Goal: Information Seeking & Learning: Compare options

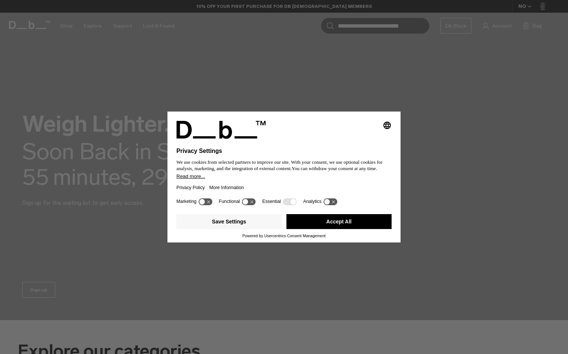
drag, startPoint x: 369, startPoint y: 223, endPoint x: 355, endPoint y: 219, distance: 14.3
click at [370, 223] on button "Accept All" at bounding box center [340, 221] width 106 height 15
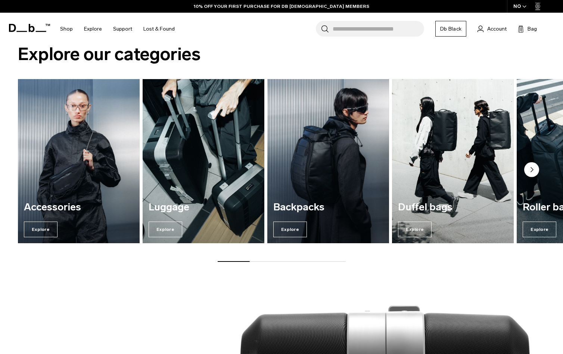
scroll to position [299, 0]
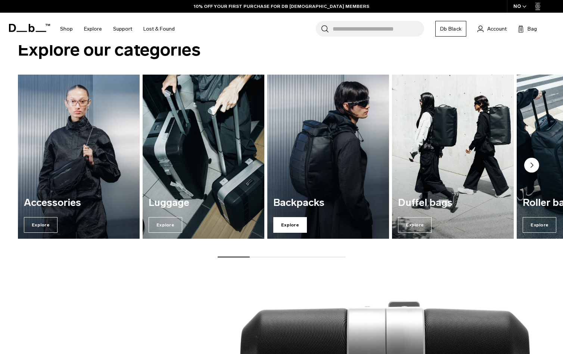
click at [295, 229] on span "Explore" at bounding box center [290, 225] width 34 height 16
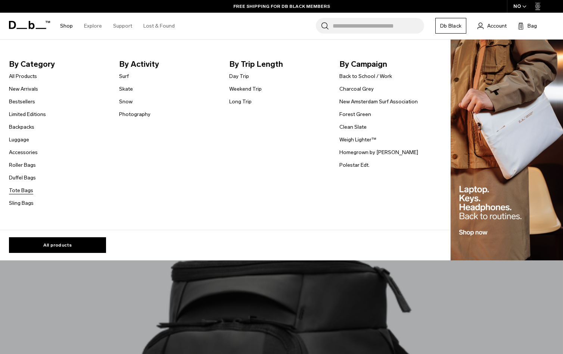
click at [24, 193] on link "Tote Bags" at bounding box center [21, 191] width 24 height 8
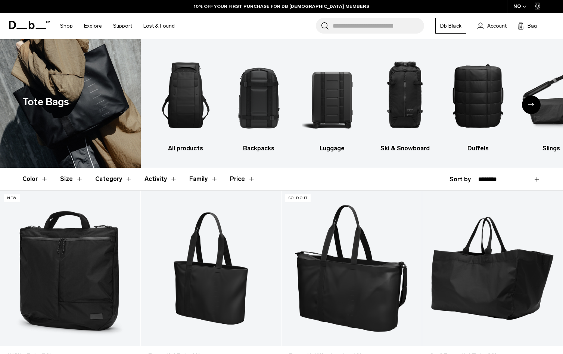
click at [531, 103] on icon "Next slide" at bounding box center [531, 104] width 6 height 3
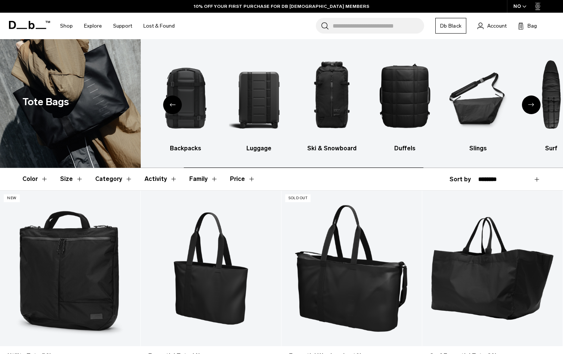
click at [531, 103] on icon "Next slide" at bounding box center [531, 104] width 6 height 3
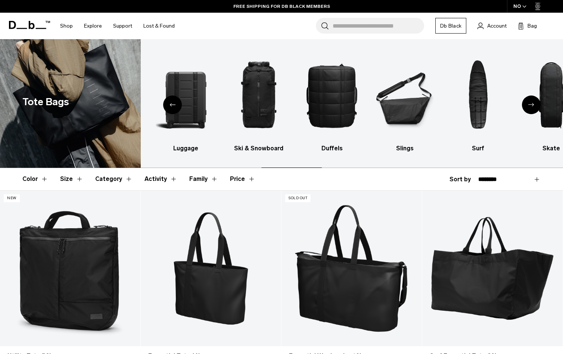
click at [531, 103] on icon "Next slide" at bounding box center [531, 104] width 6 height 3
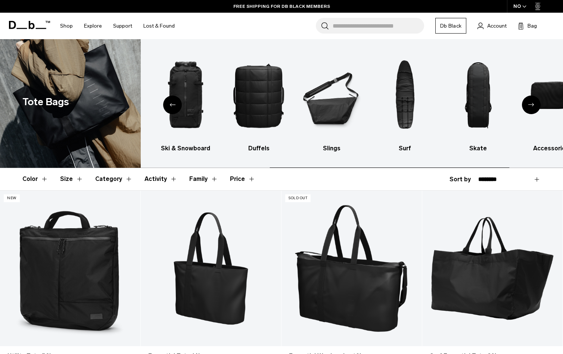
click at [531, 103] on icon "Next slide" at bounding box center [531, 104] width 6 height 3
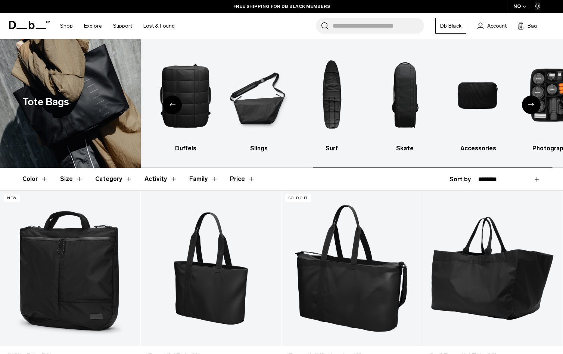
click at [531, 103] on icon "Next slide" at bounding box center [531, 104] width 6 height 3
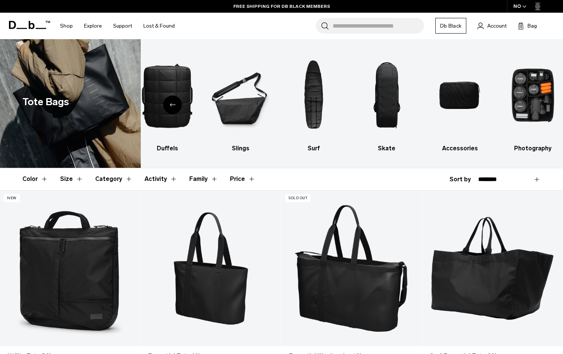
click at [174, 107] on div "Previous slide" at bounding box center [172, 105] width 19 height 19
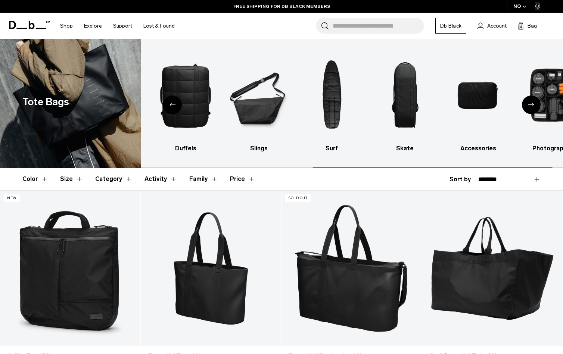
click at [174, 107] on div "Previous slide" at bounding box center [172, 105] width 19 height 19
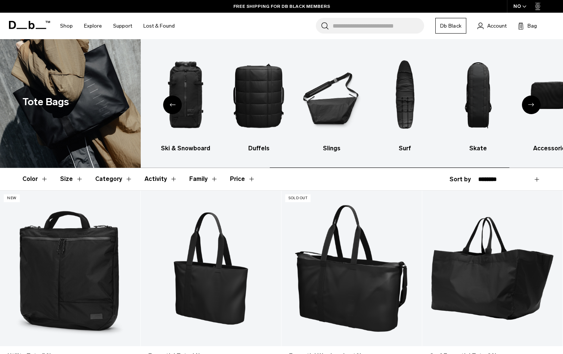
click at [174, 107] on div "Previous slide" at bounding box center [172, 105] width 19 height 19
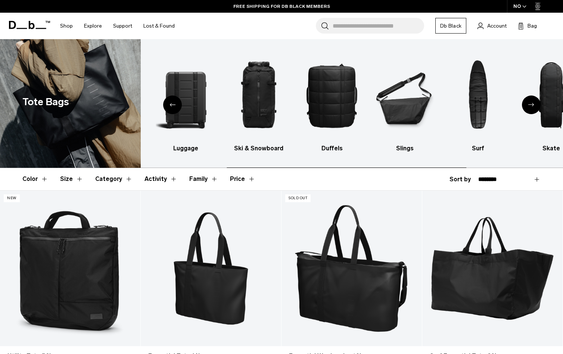
click at [174, 107] on div "Previous slide" at bounding box center [172, 105] width 19 height 19
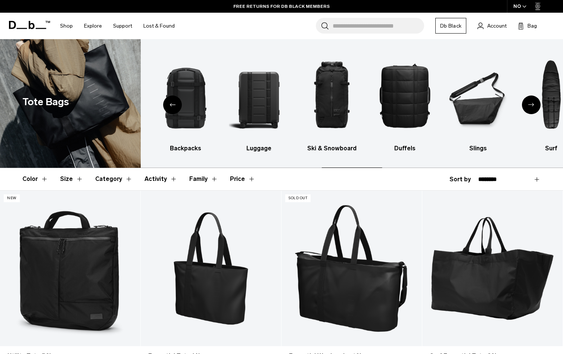
click at [174, 107] on div "Previous slide" at bounding box center [172, 105] width 19 height 19
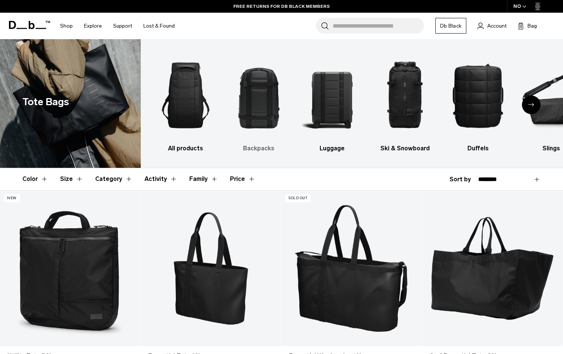
click at [256, 105] on img "2 / 10" at bounding box center [259, 95] width 60 height 90
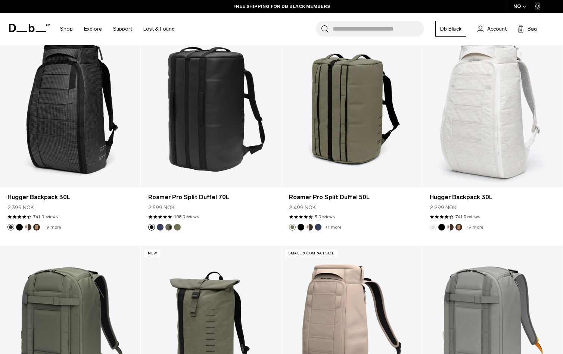
scroll to position [1269, 0]
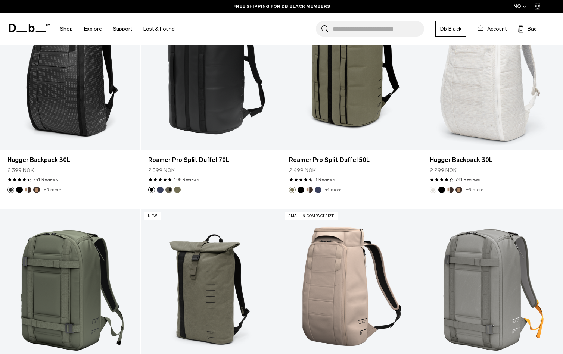
click at [331, 28] on div "Search for Bags, Luggage... Search" at bounding box center [370, 29] width 108 height 16
click at [338, 28] on input "Search for Bags, Luggage..." at bounding box center [378, 29] width 91 height 16
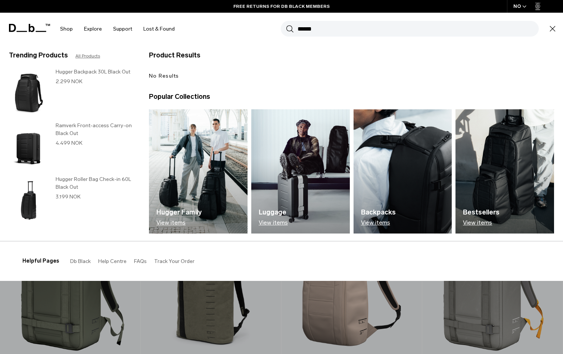
type input "**"
type input "********"
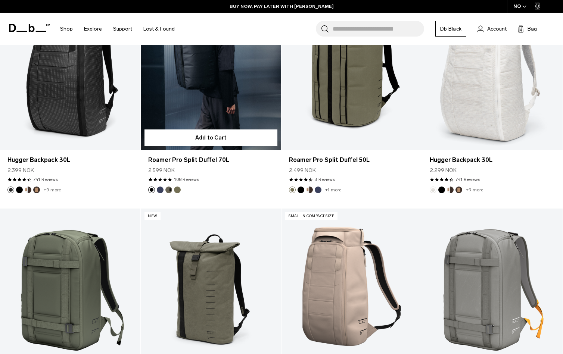
scroll to position [1232, 0]
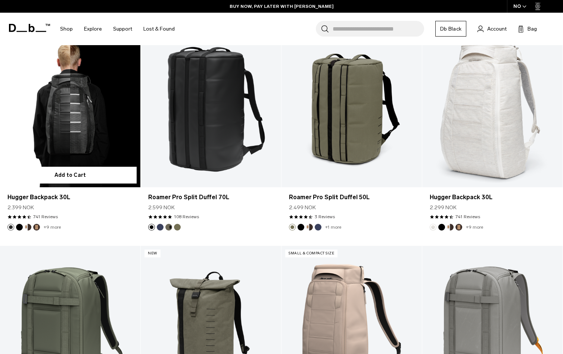
click at [98, 99] on link "Hugger Backpack 30L" at bounding box center [70, 109] width 140 height 156
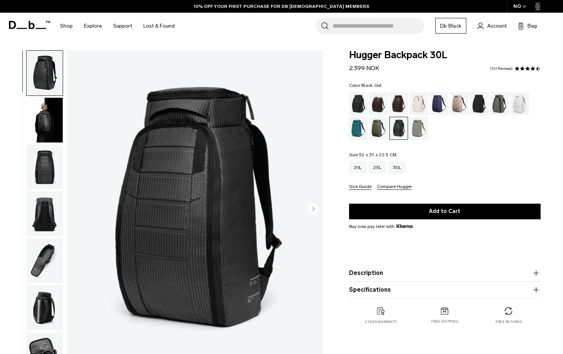
click at [363, 100] on div "Black Out" at bounding box center [358, 103] width 19 height 23
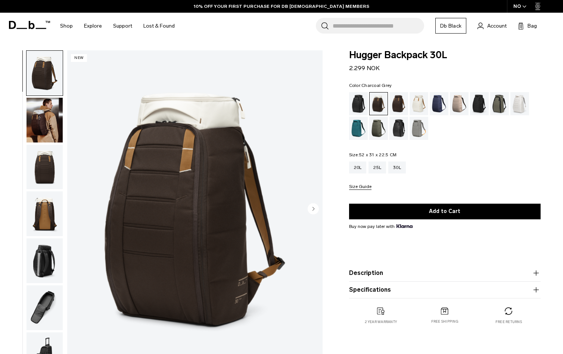
click at [481, 105] on div "Charcoal Grey" at bounding box center [479, 103] width 19 height 23
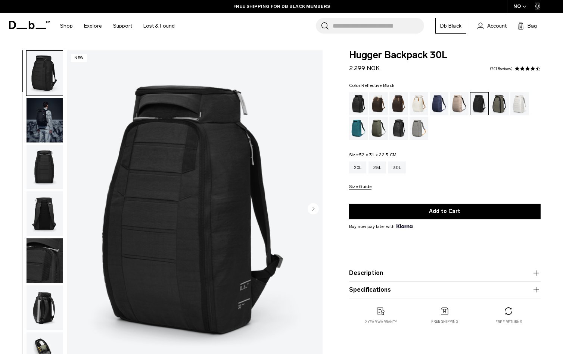
click at [405, 129] on div "Reflective Black" at bounding box center [398, 128] width 19 height 23
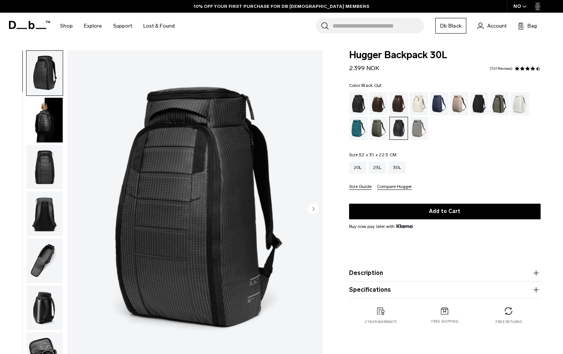
click at [361, 101] on div "Black Out" at bounding box center [358, 103] width 19 height 23
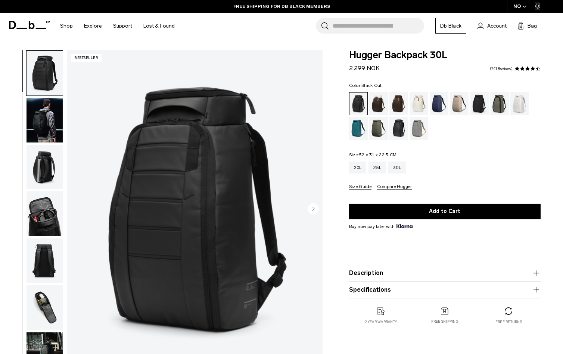
click at [50, 217] on img "button" at bounding box center [45, 213] width 36 height 45
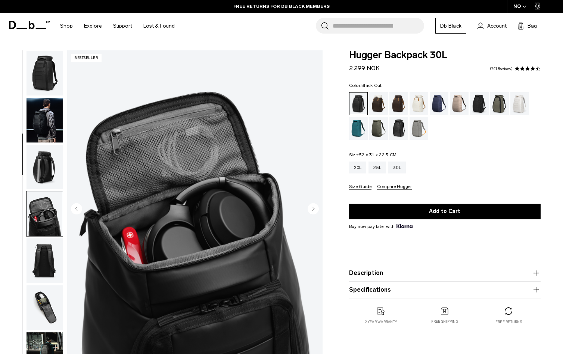
click at [49, 167] on img "button" at bounding box center [45, 167] width 36 height 45
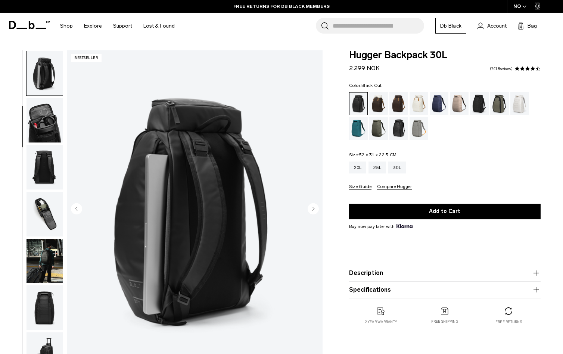
scroll to position [94, 0]
click at [33, 212] on img "button" at bounding box center [45, 213] width 36 height 45
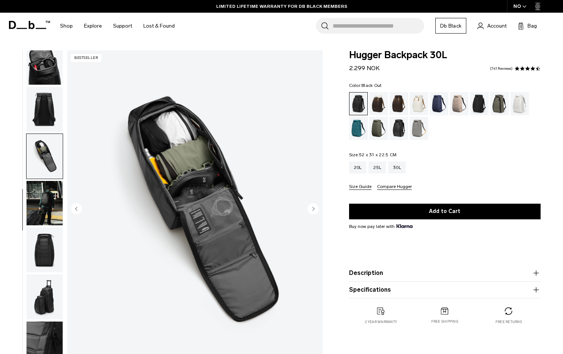
scroll to position [0, 0]
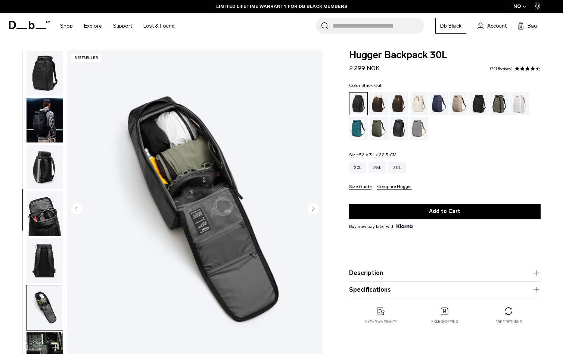
click at [40, 160] on img "button" at bounding box center [45, 167] width 36 height 45
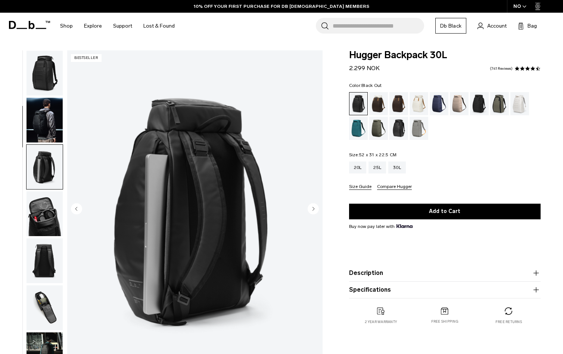
drag, startPoint x: 200, startPoint y: 169, endPoint x: 330, endPoint y: 136, distance: 134.1
click at [330, 136] on div "Hugger Backpack 30L 2.299 NOK 4.6 star rating 741 Reviews Color: Black Out Out …" at bounding box center [445, 194] width 236 height 289
click at [441, 124] on ul at bounding box center [444, 116] width 191 height 48
click at [416, 124] on div "Sand Grey" at bounding box center [418, 128] width 19 height 23
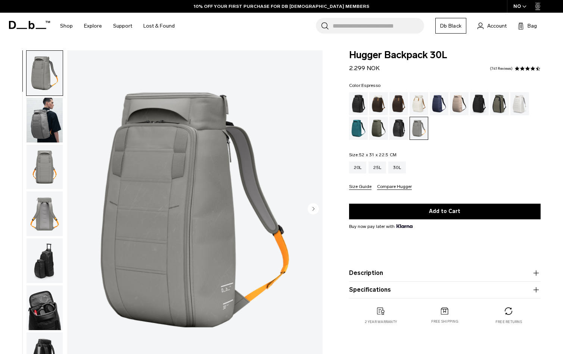
click at [393, 100] on div "Espresso" at bounding box center [398, 103] width 19 height 23
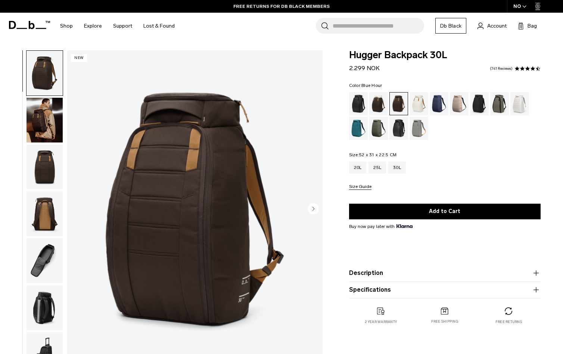
click at [442, 103] on div "Blue Hour" at bounding box center [439, 103] width 19 height 23
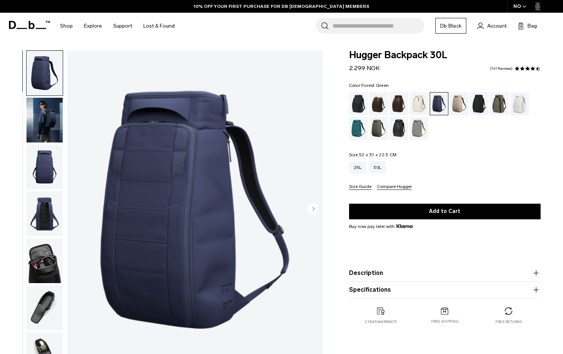
click at [495, 108] on div "Forest Green" at bounding box center [499, 103] width 19 height 23
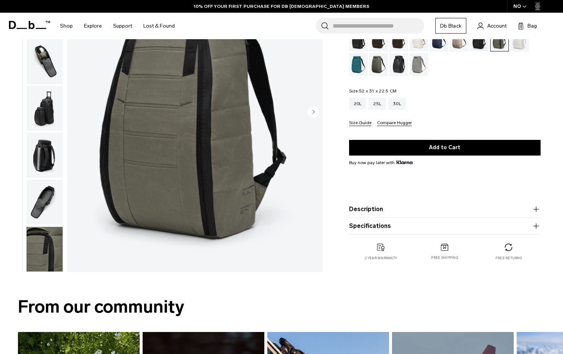
scroll to position [149, 0]
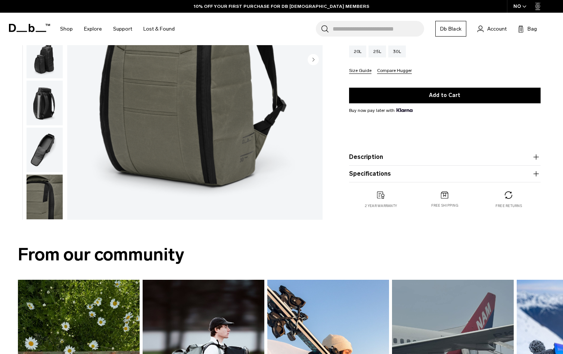
click at [40, 98] on img "button" at bounding box center [45, 103] width 36 height 45
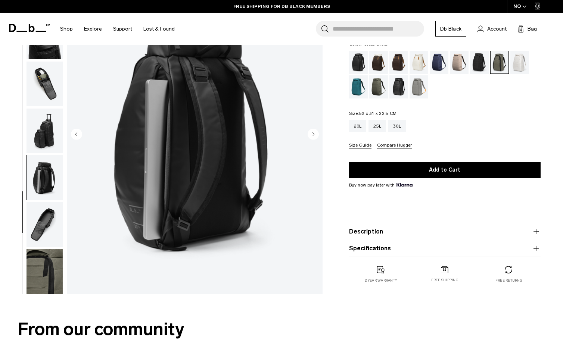
scroll to position [0, 0]
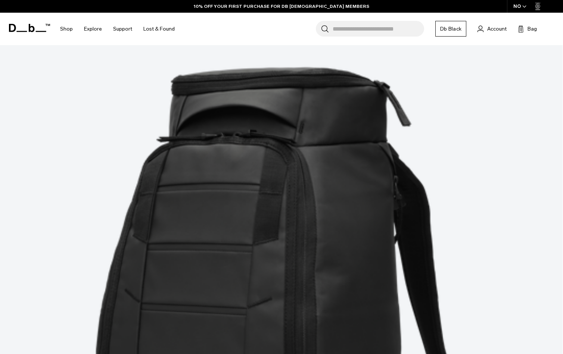
scroll to position [149, 0]
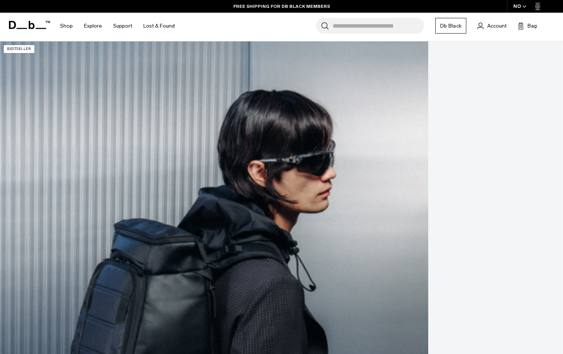
click at [73, 118] on link "Hugger Backpack 25L" at bounding box center [281, 353] width 563 height 625
